Goal: Information Seeking & Learning: Learn about a topic

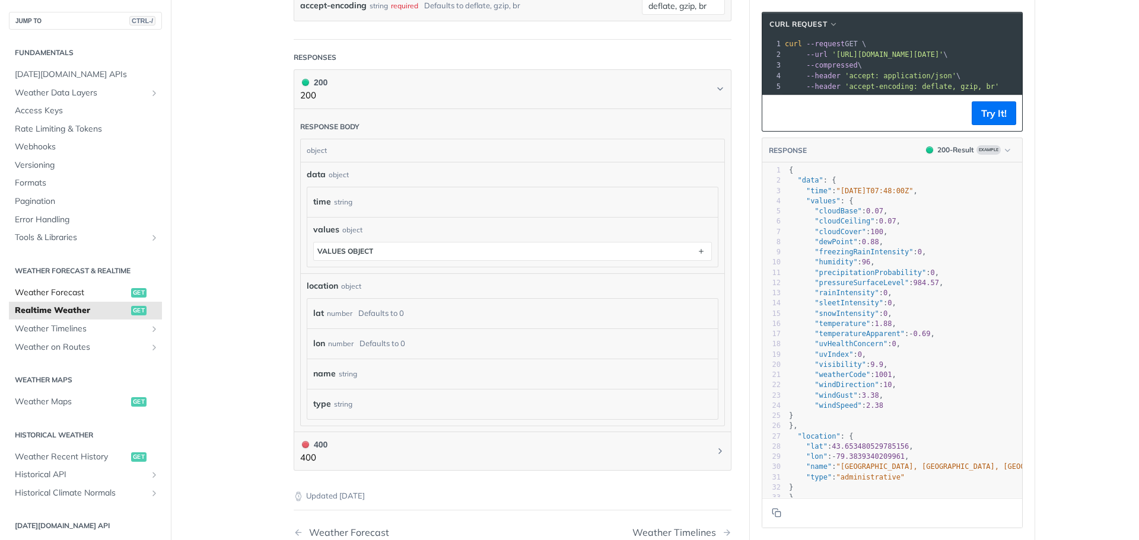
scroll to position [437, 0]
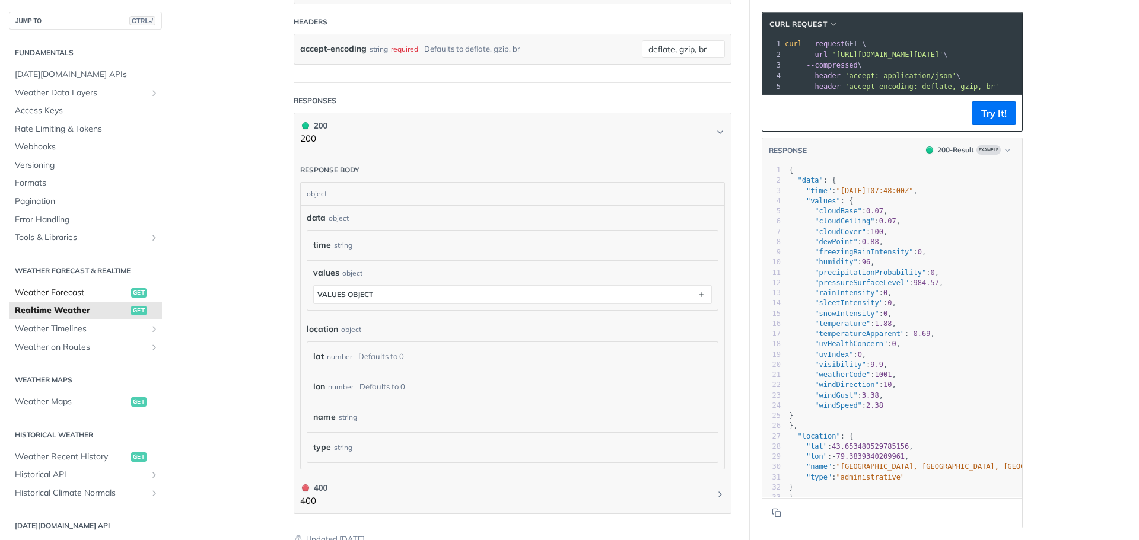
click at [77, 291] on span "Weather Forecast" at bounding box center [71, 293] width 113 height 12
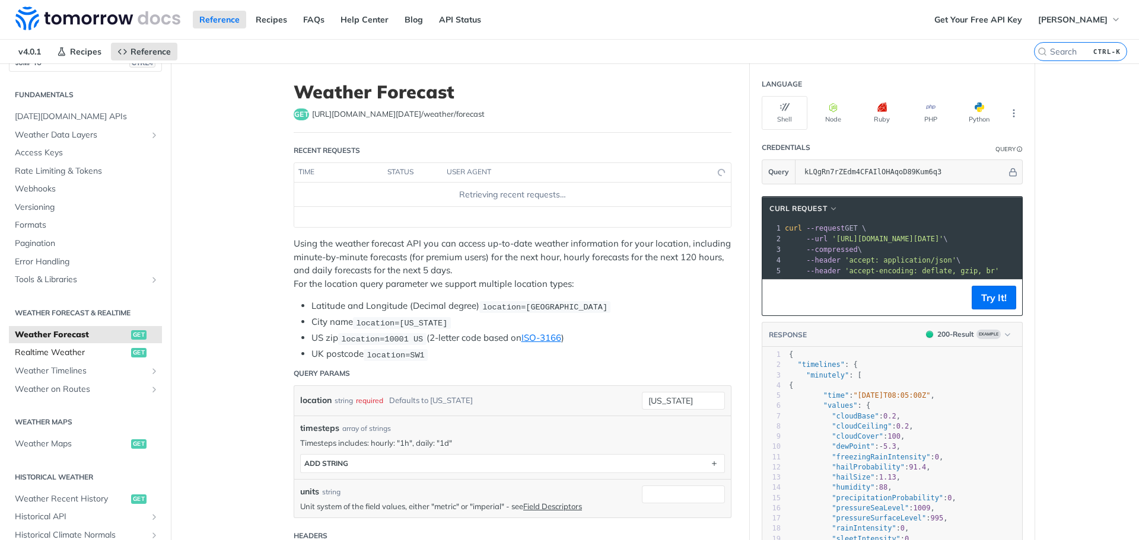
scroll to position [59, 0]
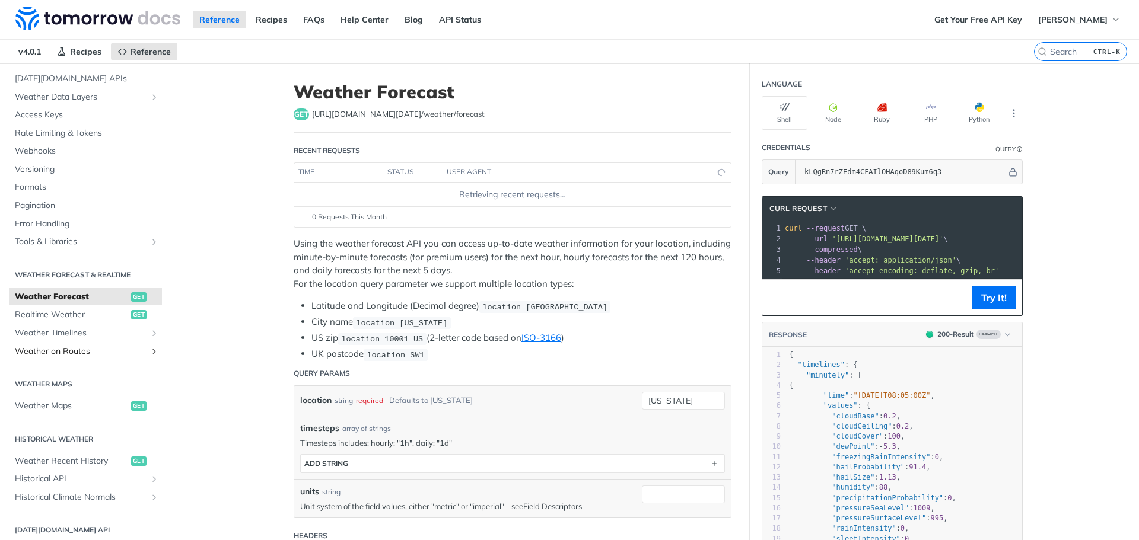
click at [67, 350] on span "Weather on Routes" at bounding box center [81, 352] width 132 height 12
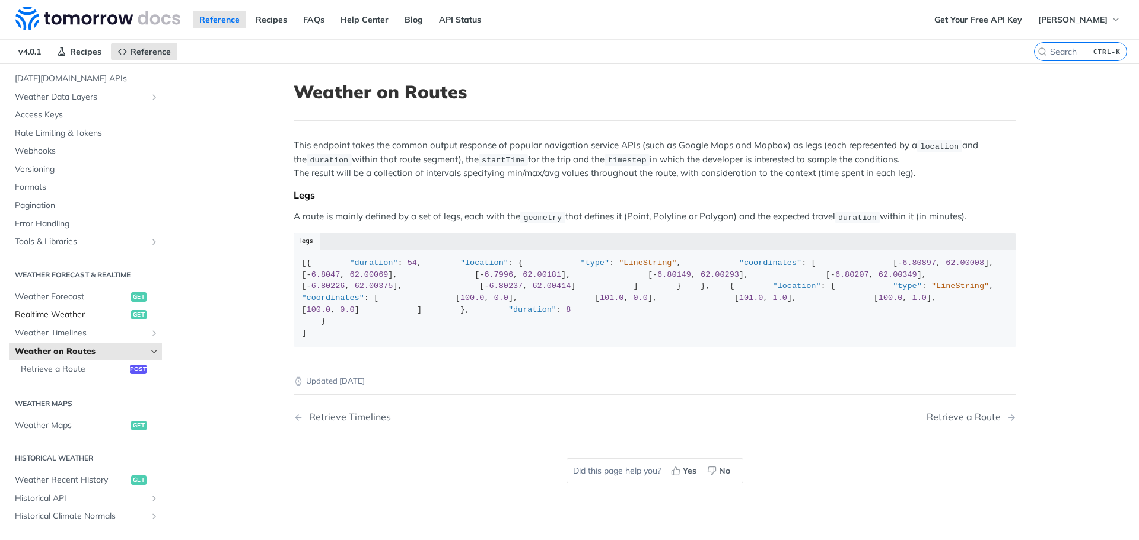
click at [70, 311] on span "Realtime Weather" at bounding box center [71, 315] width 113 height 12
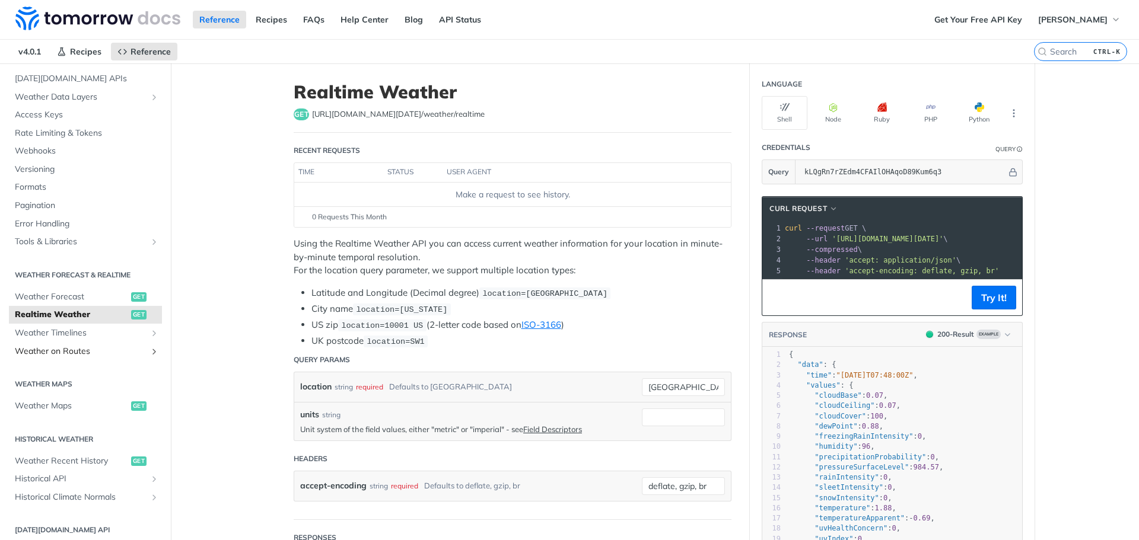
click at [63, 346] on span "Weather on Routes" at bounding box center [81, 352] width 132 height 12
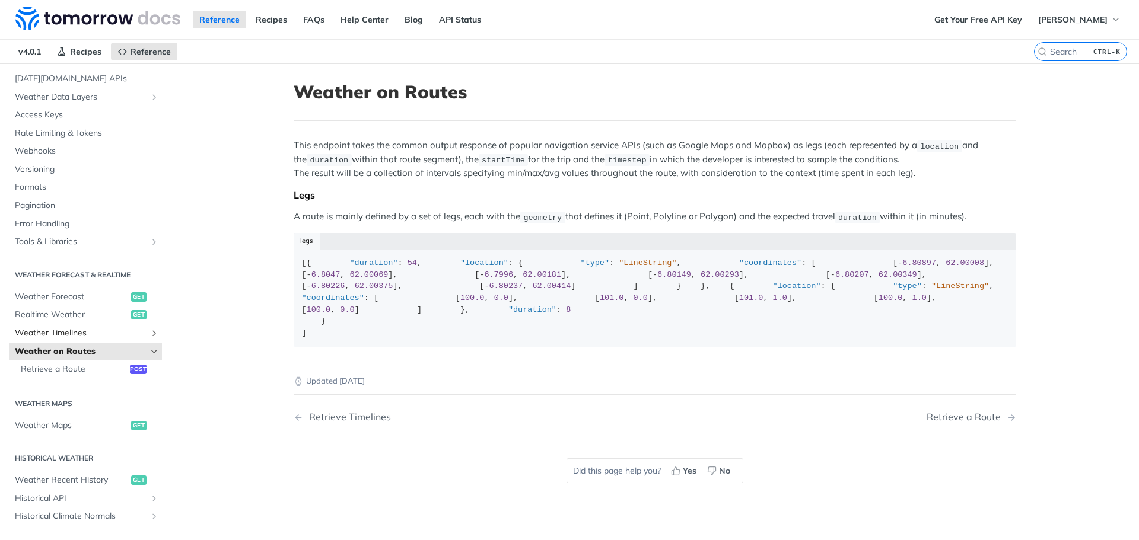
click at [60, 330] on span "Weather Timelines" at bounding box center [81, 333] width 132 height 12
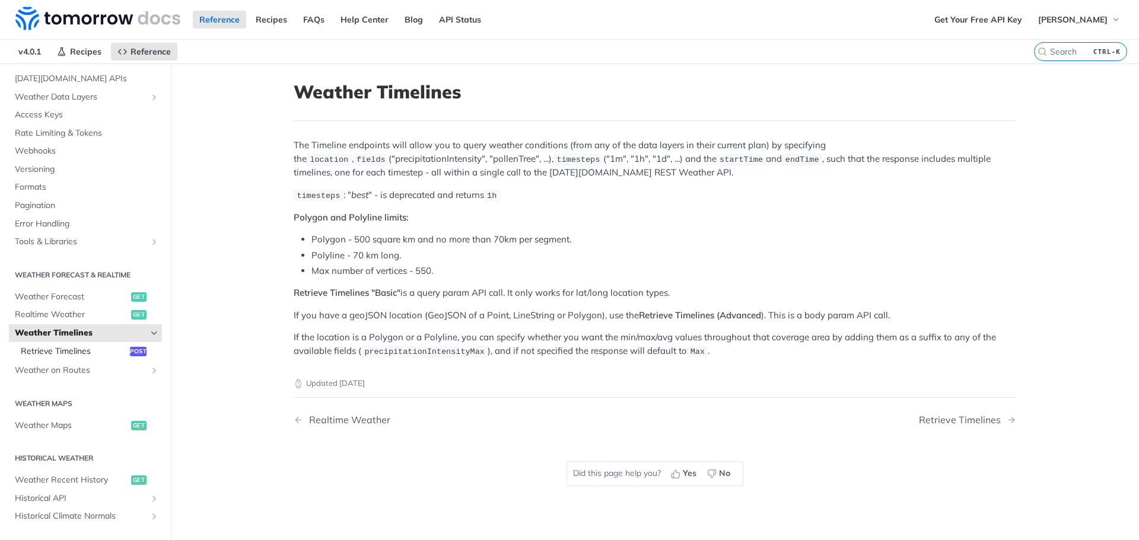
click at [69, 352] on span "Retrieve Timelines" at bounding box center [74, 352] width 106 height 12
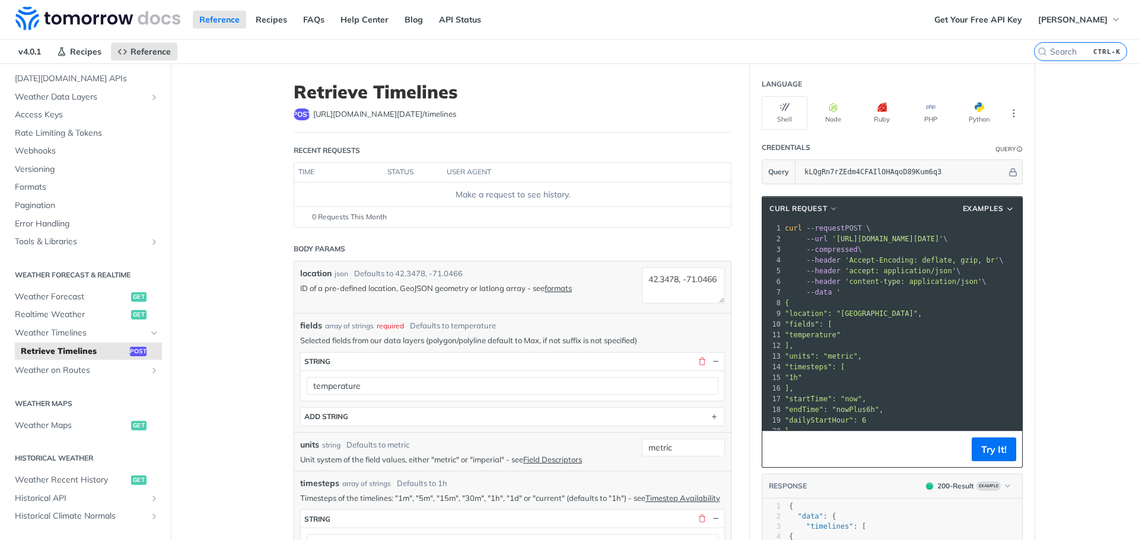
click at [66, 406] on h2 "Weather Maps" at bounding box center [85, 404] width 153 height 11
click at [63, 420] on span "Weather Maps" at bounding box center [71, 426] width 113 height 12
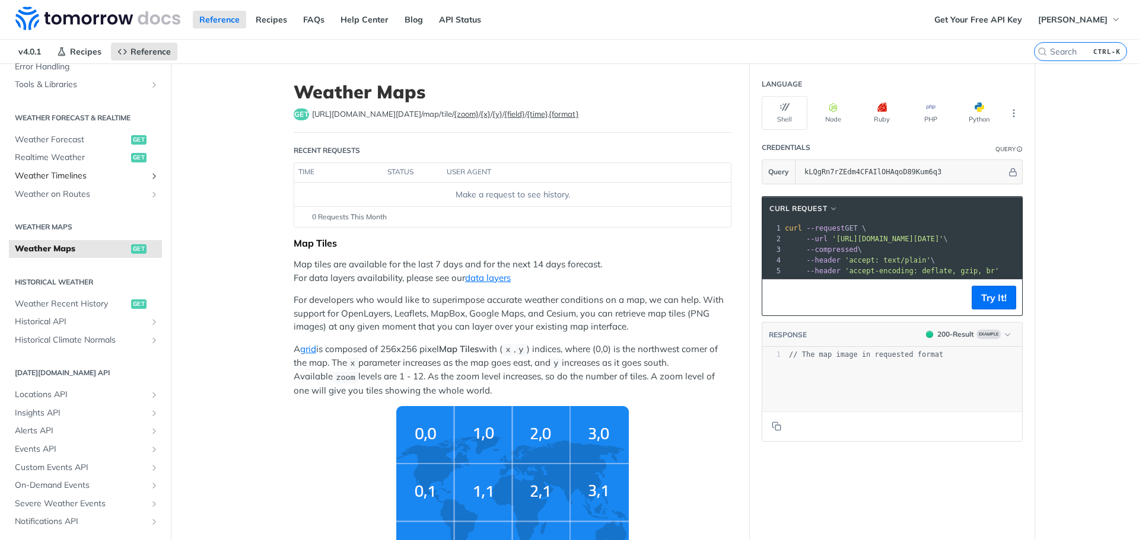
scroll to position [248, 0]
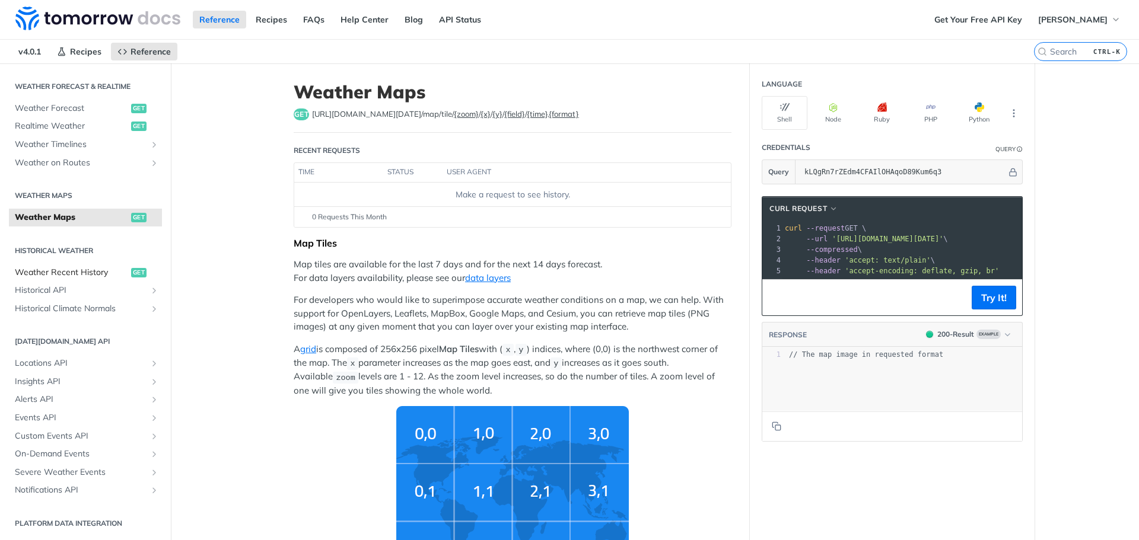
click at [96, 277] on span "Weather Recent History" at bounding box center [71, 273] width 113 height 12
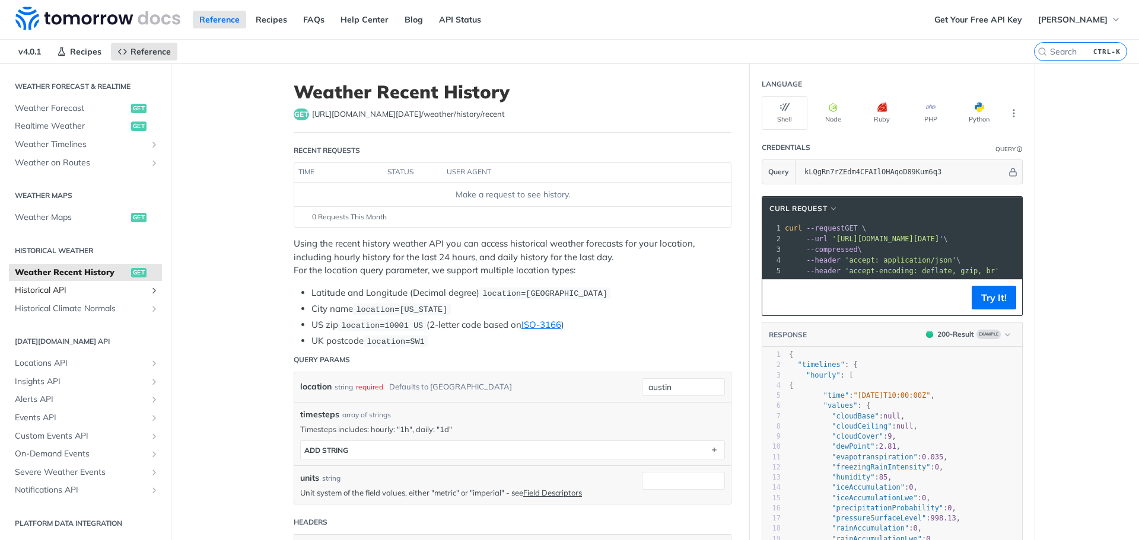
click at [90, 294] on span "Historical API" at bounding box center [81, 291] width 132 height 12
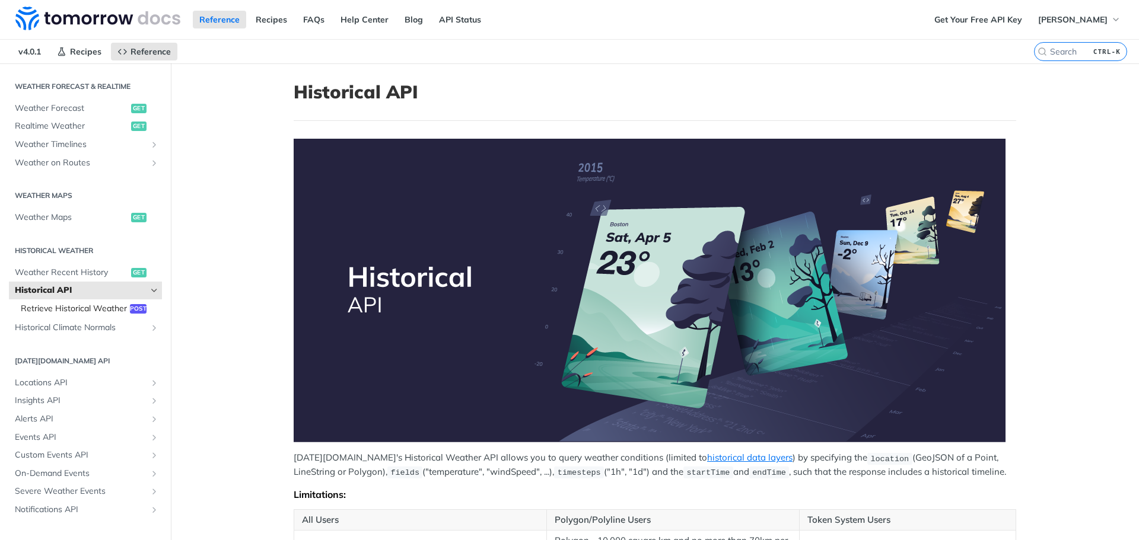
click at [74, 314] on span "Retrieve Historical Weather" at bounding box center [74, 309] width 106 height 12
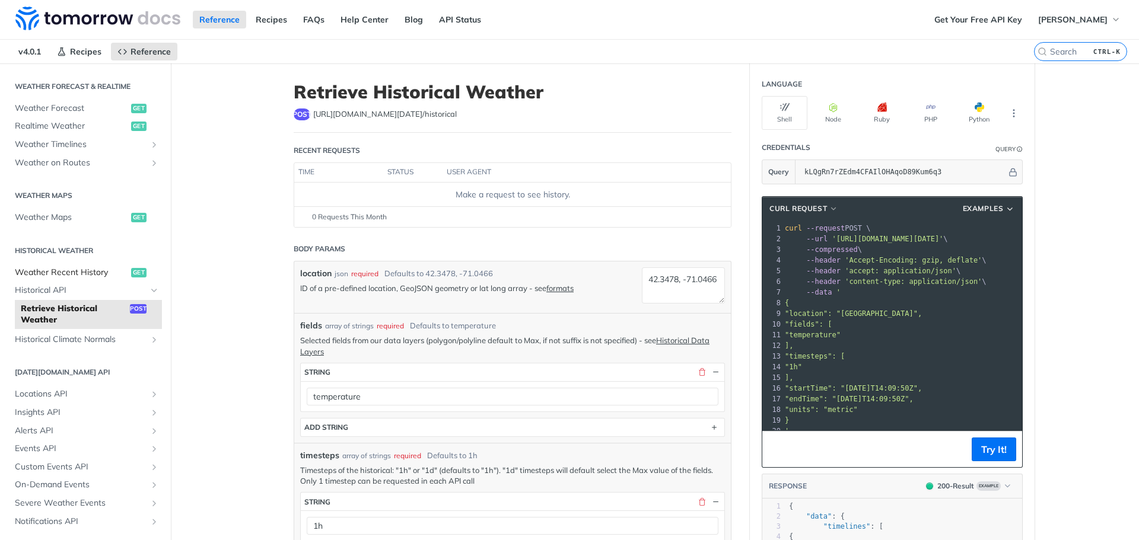
click at [63, 270] on span "Weather Recent History" at bounding box center [71, 273] width 113 height 12
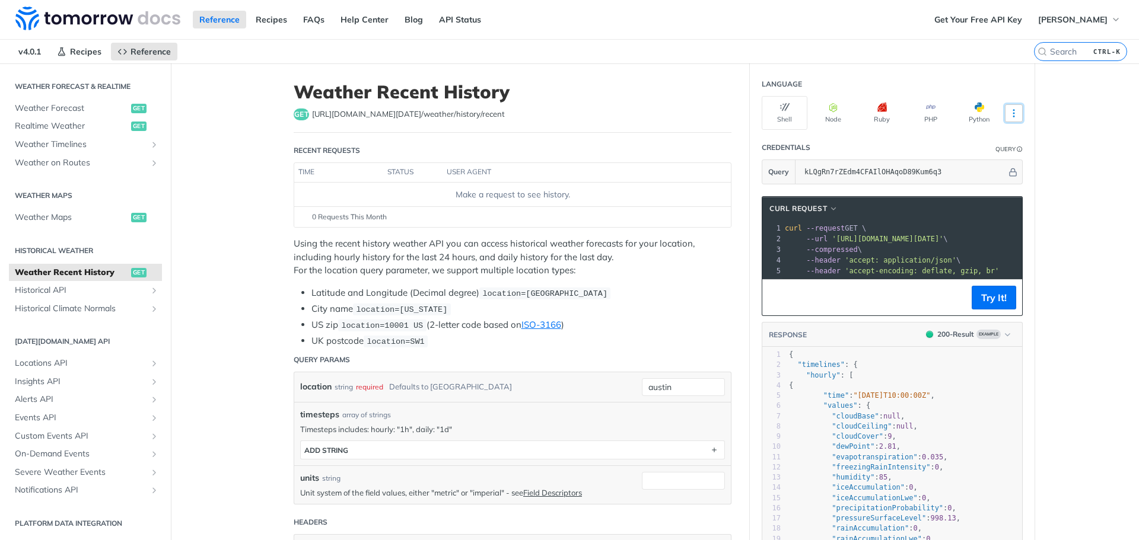
click at [1010, 116] on icon "More ellipsis" at bounding box center [1013, 113] width 11 height 11
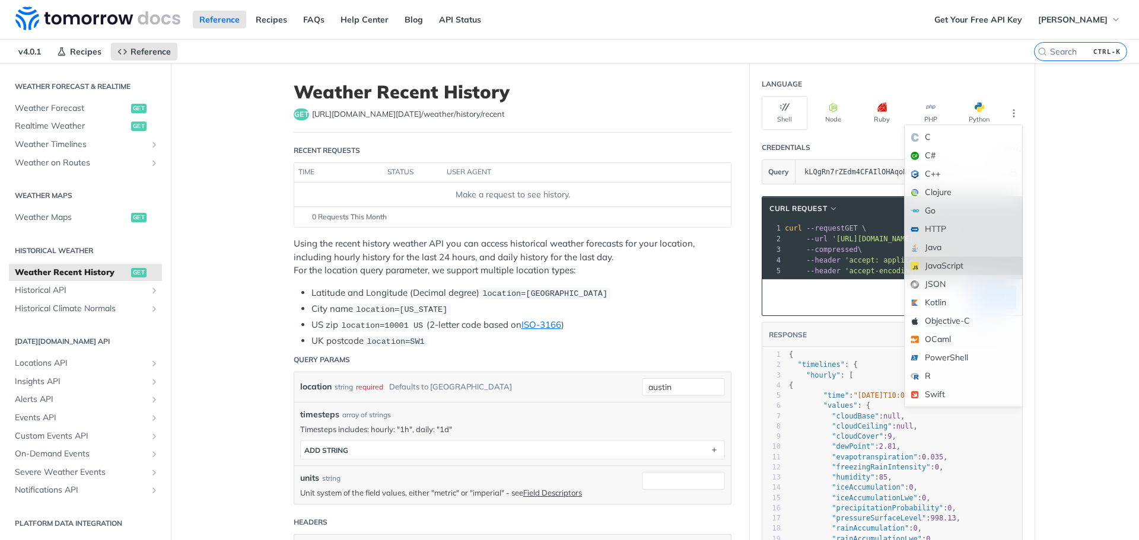
click at [955, 258] on div "JavaScript" at bounding box center [962, 266] width 117 height 18
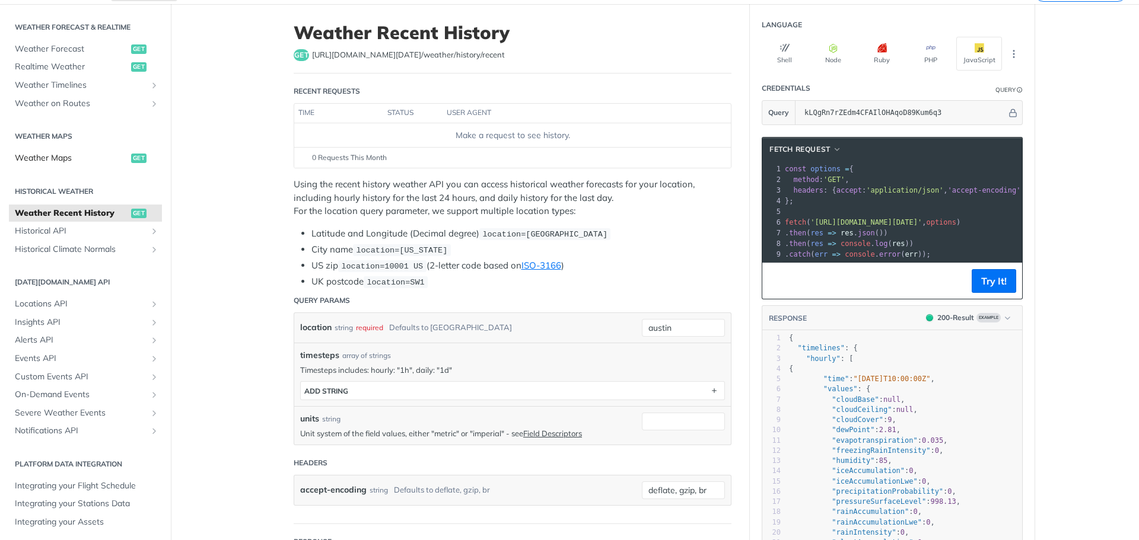
click at [72, 154] on span "Weather Maps" at bounding box center [71, 158] width 113 height 12
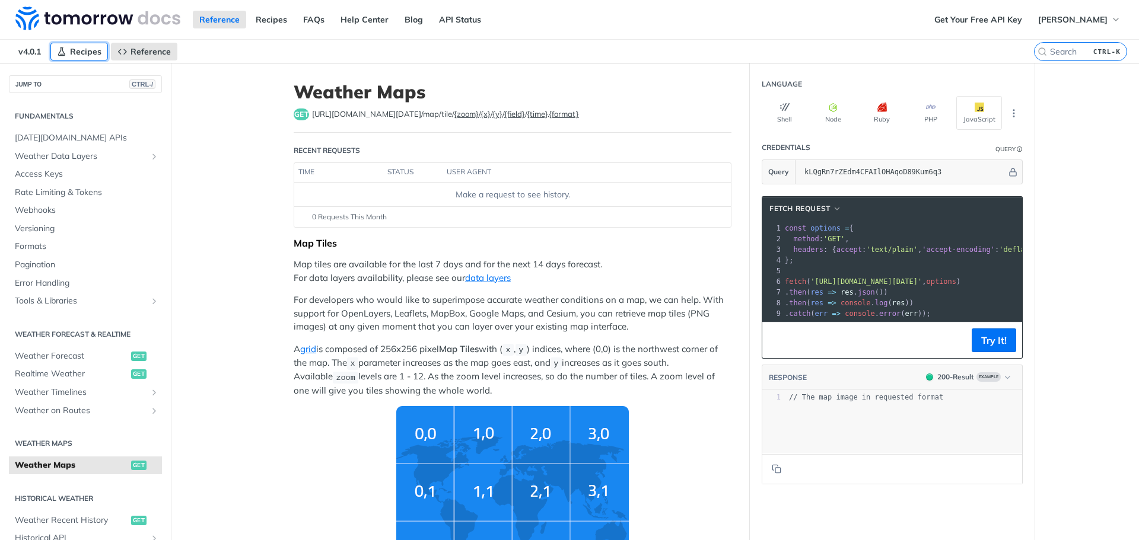
click at [68, 50] on link "Recipes" at bounding box center [79, 52] width 58 height 18
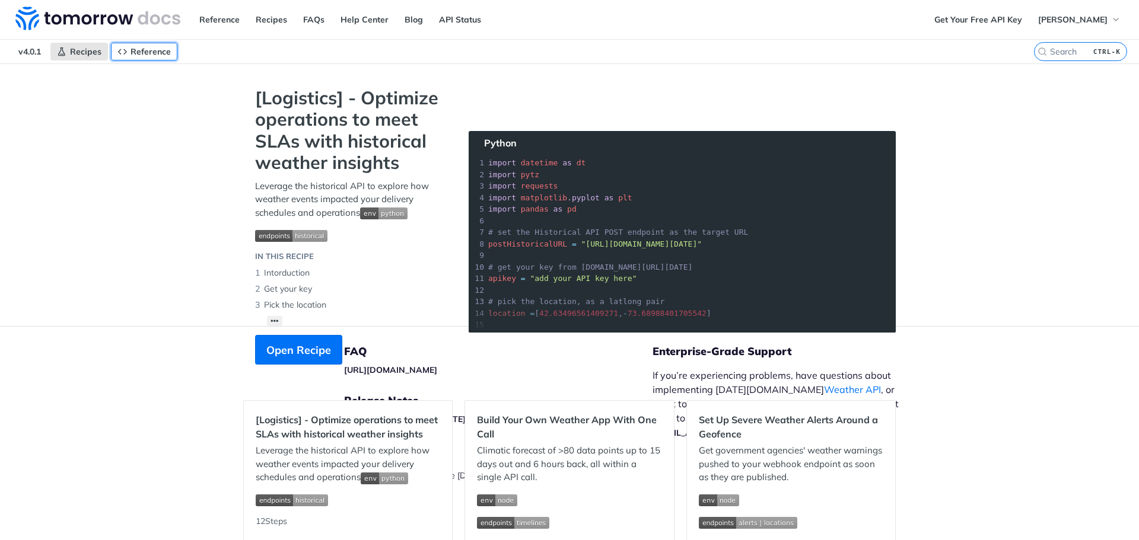
click at [158, 48] on span "Reference" at bounding box center [150, 51] width 40 height 11
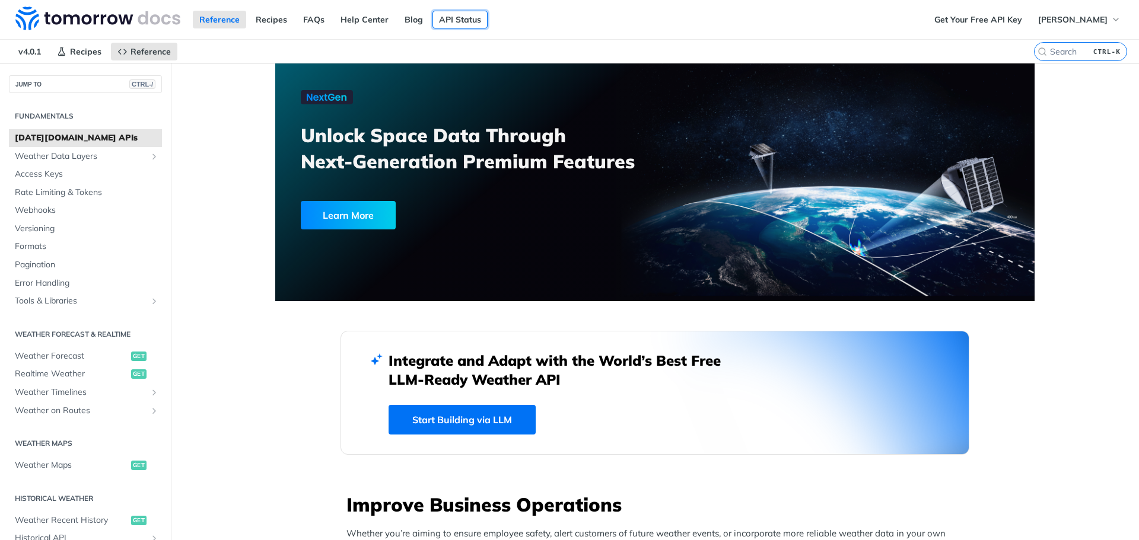
click at [450, 12] on link "API Status" at bounding box center [459, 20] width 55 height 18
click at [1076, 15] on span "[PERSON_NAME]" at bounding box center [1072, 19] width 69 height 11
click at [1056, 15] on span "[PERSON_NAME]" at bounding box center [1072, 19] width 69 height 11
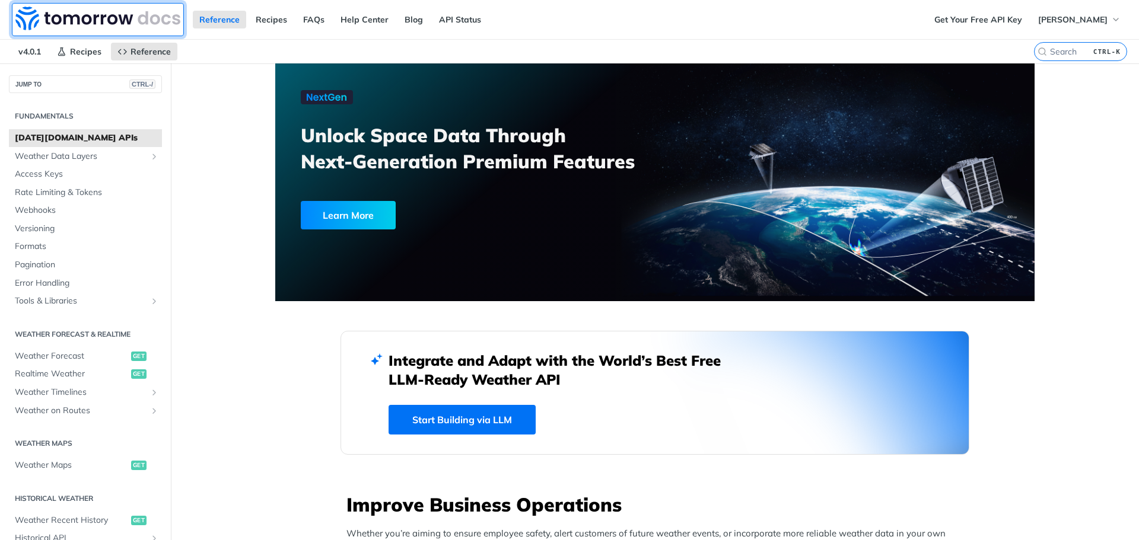
click at [88, 7] on img at bounding box center [97, 19] width 165 height 24
click at [101, 21] on img at bounding box center [97, 19] width 165 height 24
click at [74, 176] on span "Access Keys" at bounding box center [87, 174] width 144 height 12
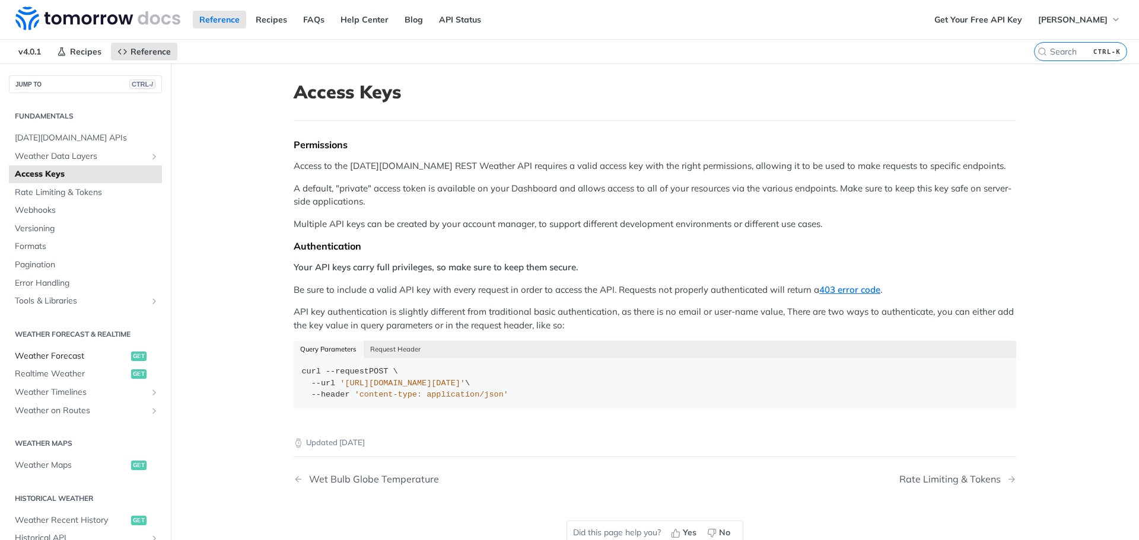
click at [66, 351] on span "Weather Forecast" at bounding box center [71, 356] width 113 height 12
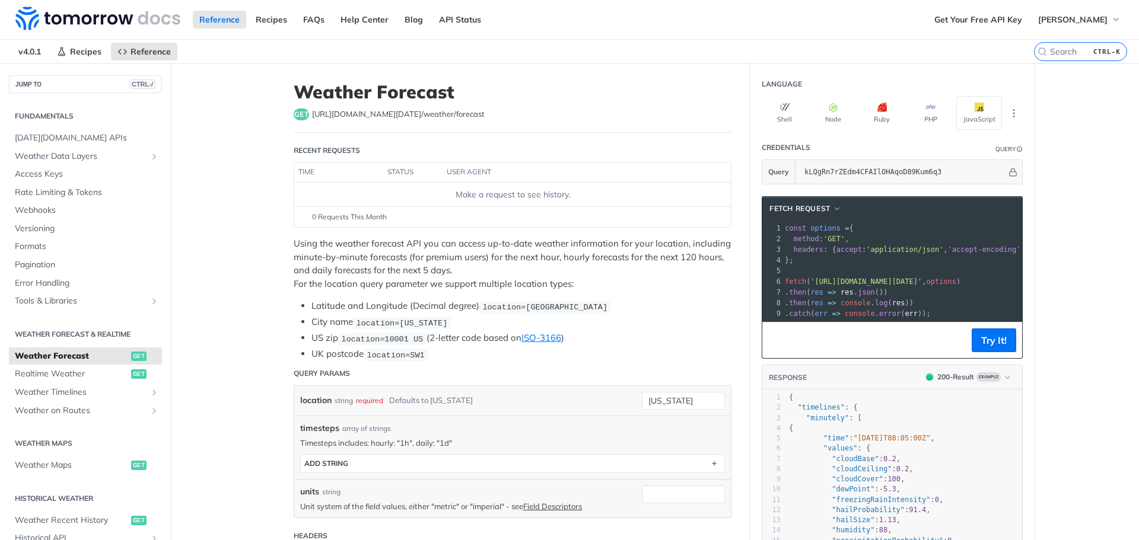
click at [28, 58] on span "v4.0.1" at bounding box center [30, 52] width 36 height 18
click at [162, 20] on img at bounding box center [97, 19] width 165 height 24
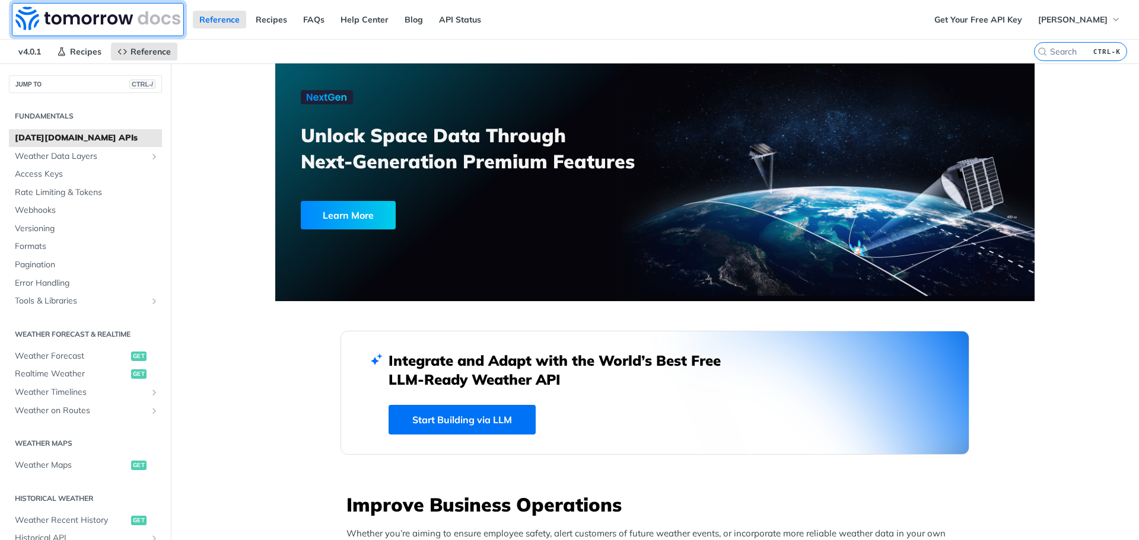
click at [23, 20] on img at bounding box center [97, 19] width 165 height 24
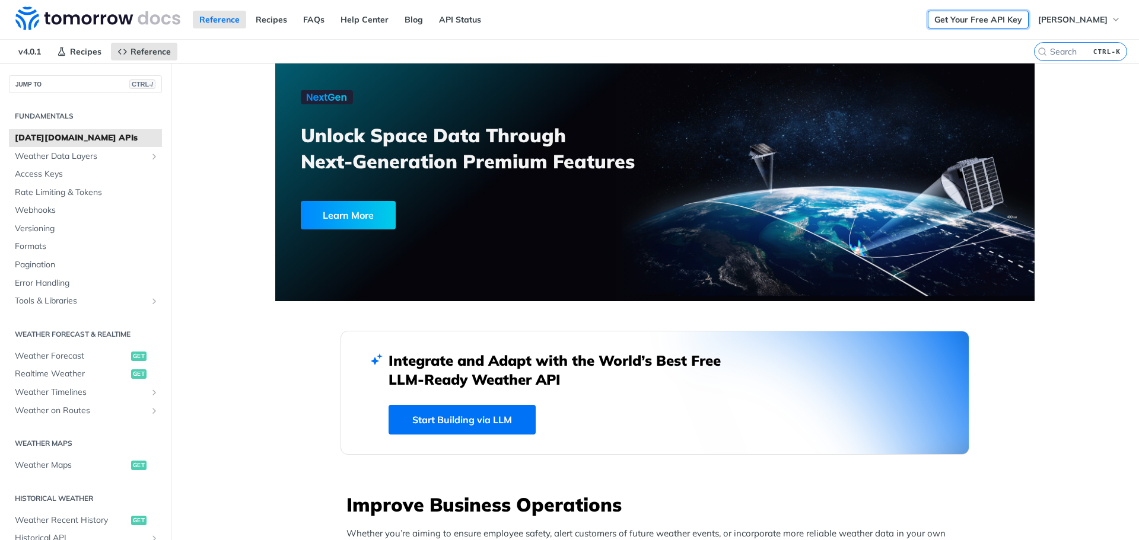
click at [981, 21] on link "Get Your Free API Key" at bounding box center [977, 20] width 101 height 18
